Goal: Information Seeking & Learning: Get advice/opinions

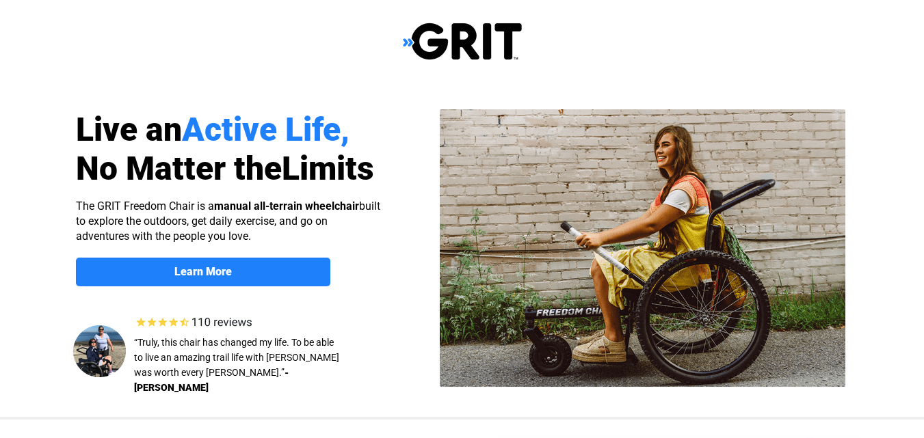
select select "US"
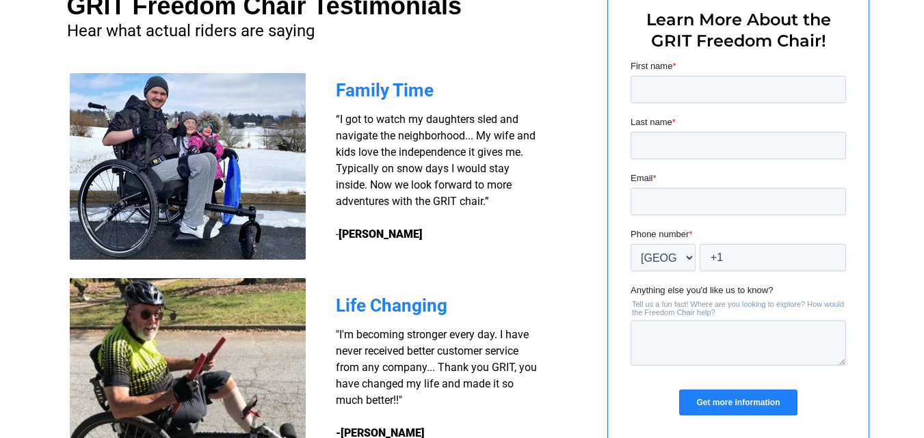
scroll to position [1060, 0]
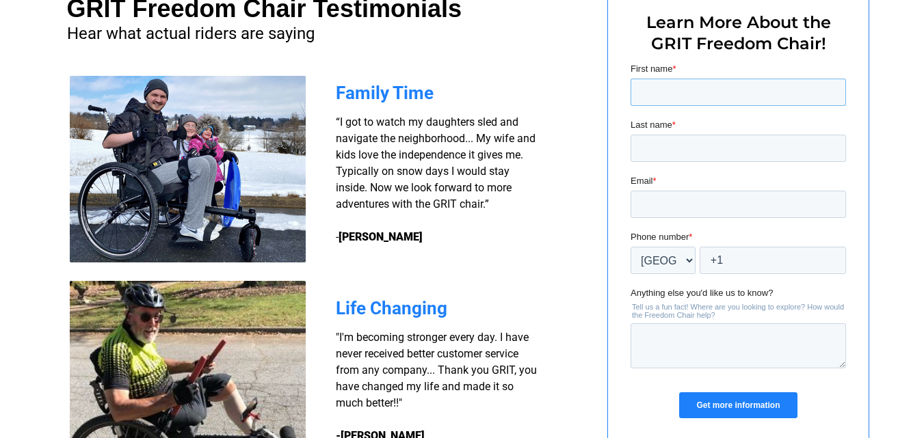
click at [692, 94] on input "First name *" at bounding box center [737, 92] width 215 height 27
type input "[PERSON_NAME]"
click at [687, 144] on input "Last name *" at bounding box center [737, 148] width 215 height 27
type input "[PERSON_NAME]"
click at [705, 208] on input "Email *" at bounding box center [737, 204] width 215 height 27
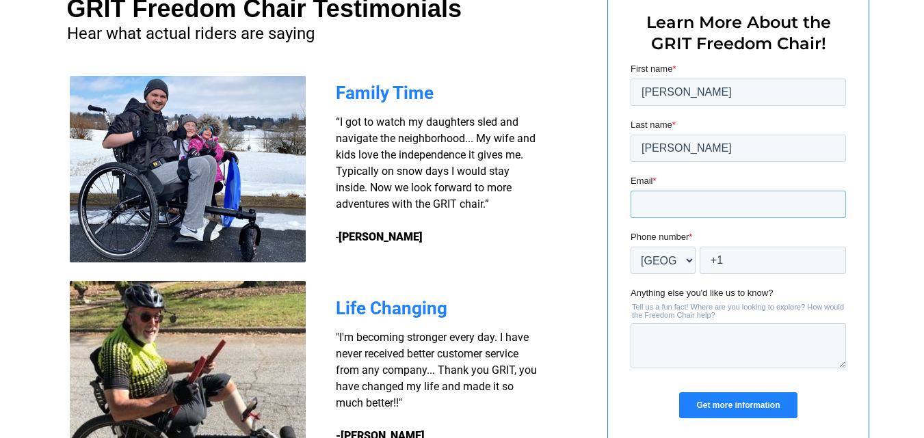
type input "[PERSON_NAME][EMAIL_ADDRESS][PERSON_NAME][DOMAIN_NAME]"
click at [751, 264] on input "+1" at bounding box center [772, 260] width 146 height 27
type input "[PHONE_NUMBER]"
click at [752, 339] on textarea "Anything else you'd like us to know?" at bounding box center [737, 345] width 215 height 45
paste textarea "Hello, After going through the information on your website. We would like you t…"
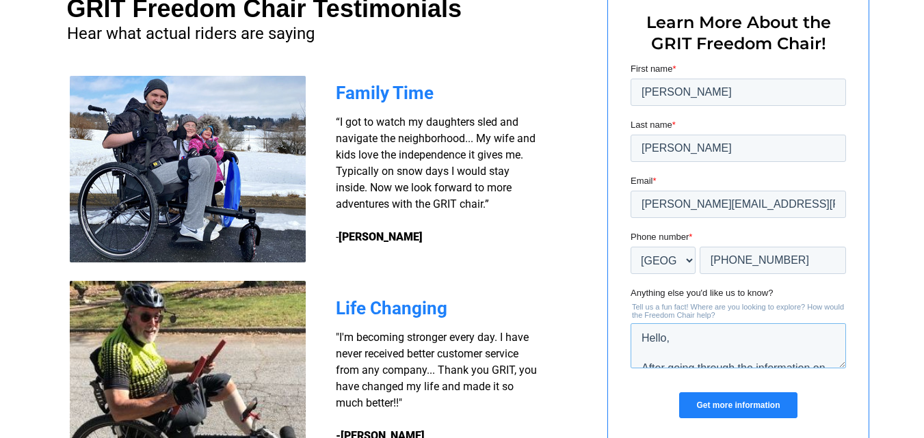
scroll to position [292, 0]
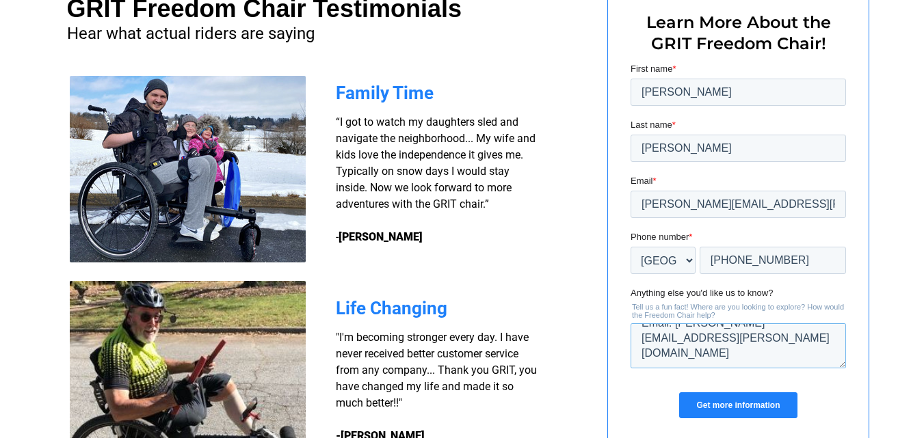
type textarea "Hello, After going through the information on your website. We would like you t…"
click at [736, 402] on input "Get more information" at bounding box center [737, 405] width 118 height 26
